Goal: Information Seeking & Learning: Learn about a topic

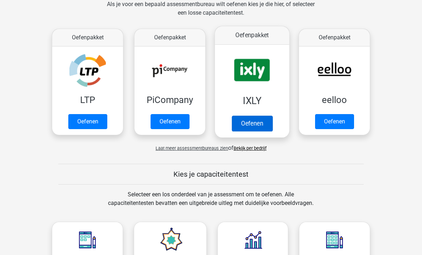
scroll to position [105, 0]
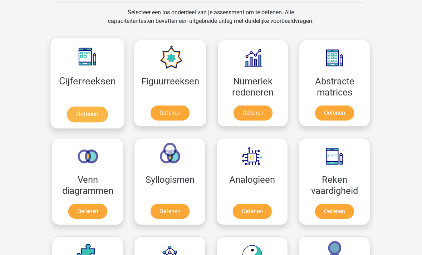
scroll to position [296, 0]
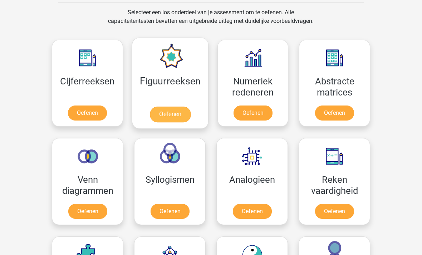
click at [163, 116] on link "Oefenen" at bounding box center [169, 115] width 41 height 16
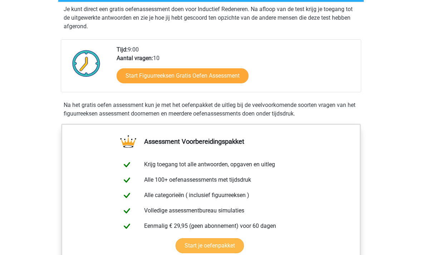
scroll to position [144, 0]
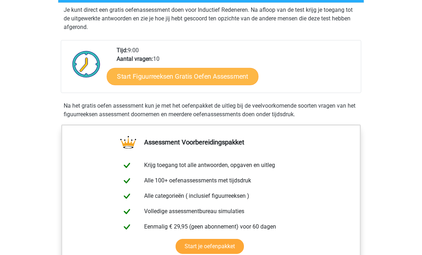
click at [189, 77] on link "Start Figuurreeksen Gratis Oefen Assessment" at bounding box center [183, 76] width 152 height 17
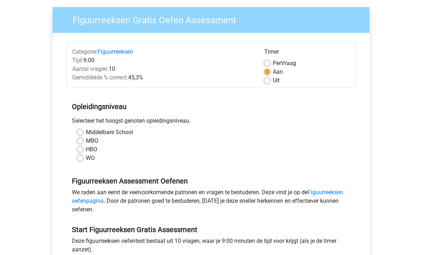
scroll to position [56, 0]
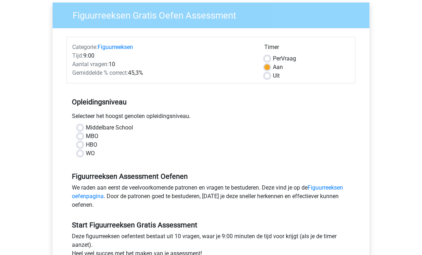
click at [86, 129] on label "Middelbare School" at bounding box center [109, 128] width 47 height 9
click at [81, 129] on input "Middelbare School" at bounding box center [80, 127] width 6 height 7
radio input "true"
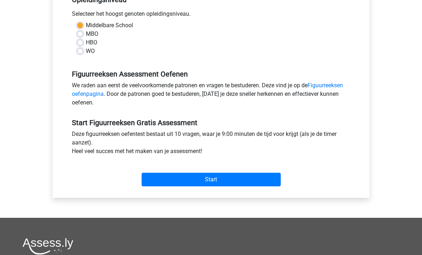
scroll to position [161, 0]
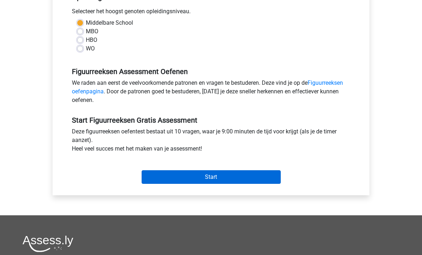
click at [207, 181] on input "Start" at bounding box center [211, 178] width 139 height 14
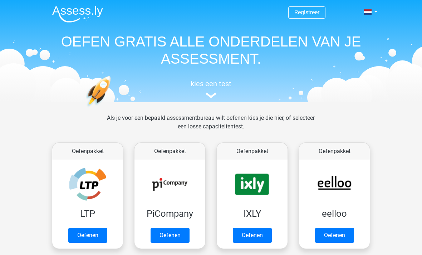
scroll to position [296, 0]
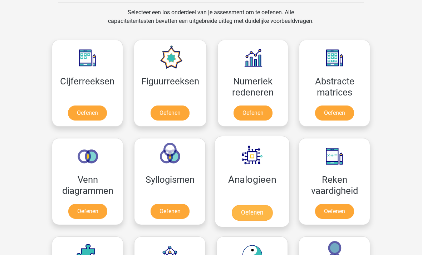
click at [253, 205] on link "Oefenen" at bounding box center [252, 213] width 41 height 16
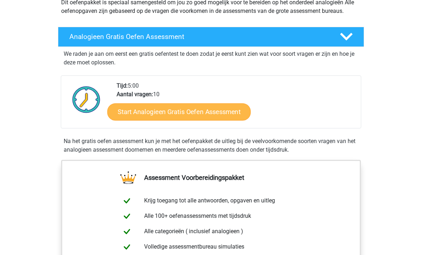
scroll to position [91, 0]
click at [201, 117] on link "Start Analogieen Gratis Oefen Assessment" at bounding box center [178, 111] width 143 height 17
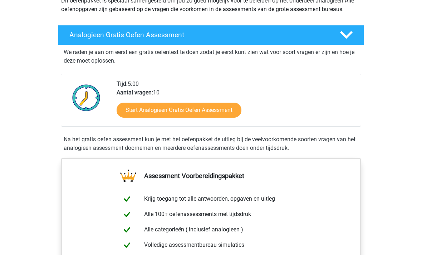
scroll to position [93, 0]
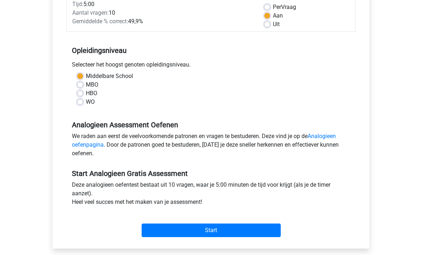
scroll to position [132, 0]
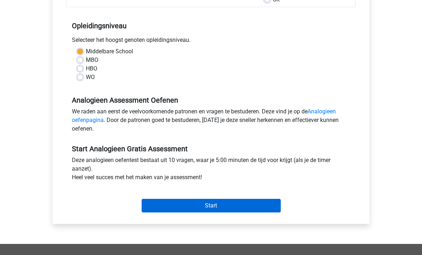
click at [196, 209] on input "Start" at bounding box center [211, 206] width 139 height 14
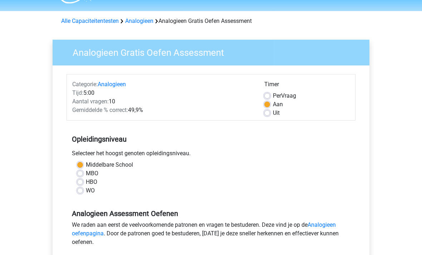
scroll to position [0, 0]
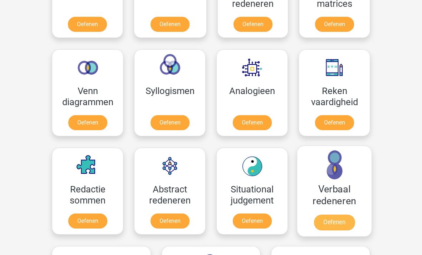
scroll to position [384, 0]
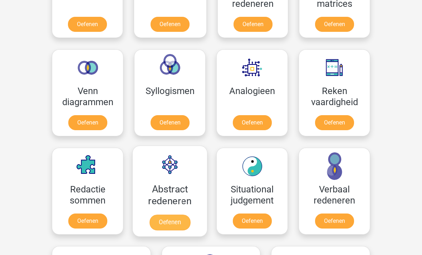
click at [179, 215] on link "Oefenen" at bounding box center [169, 223] width 41 height 16
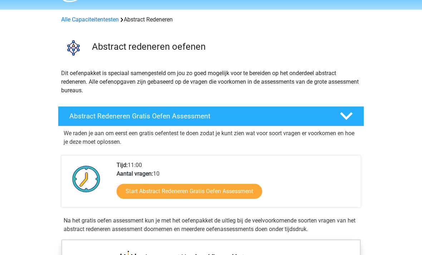
scroll to position [35, 0]
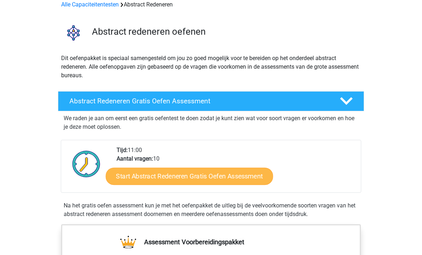
click at [167, 180] on link "Start Abstract Redeneren Gratis Oefen Assessment" at bounding box center [189, 175] width 167 height 17
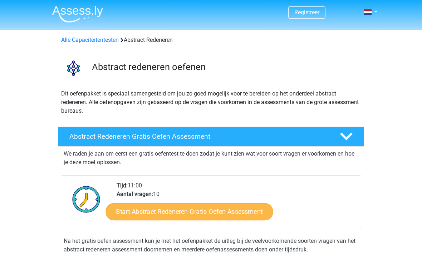
scroll to position [58, 0]
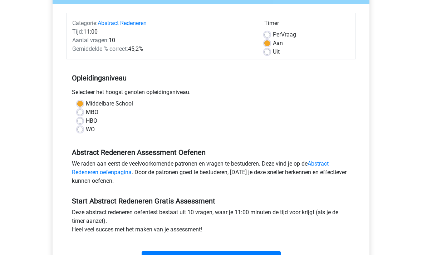
scroll to position [143, 0]
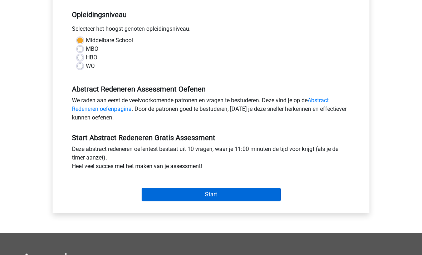
click at [201, 197] on input "Start" at bounding box center [211, 195] width 139 height 14
